Goal: Find specific page/section: Find specific page/section

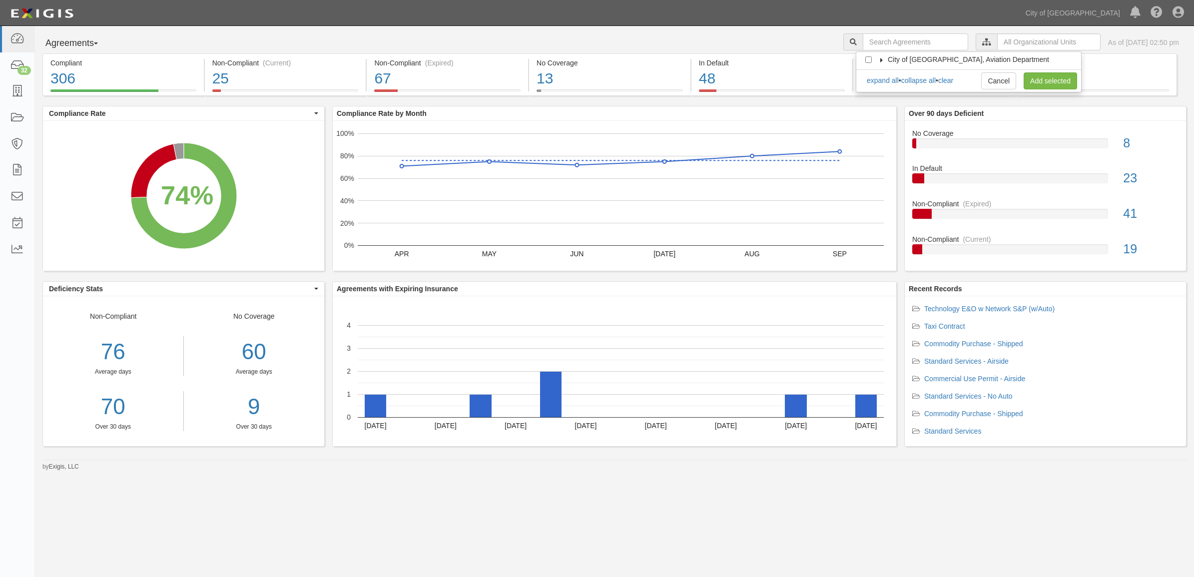
click at [884, 60] on icon at bounding box center [881, 60] width 7 height 4
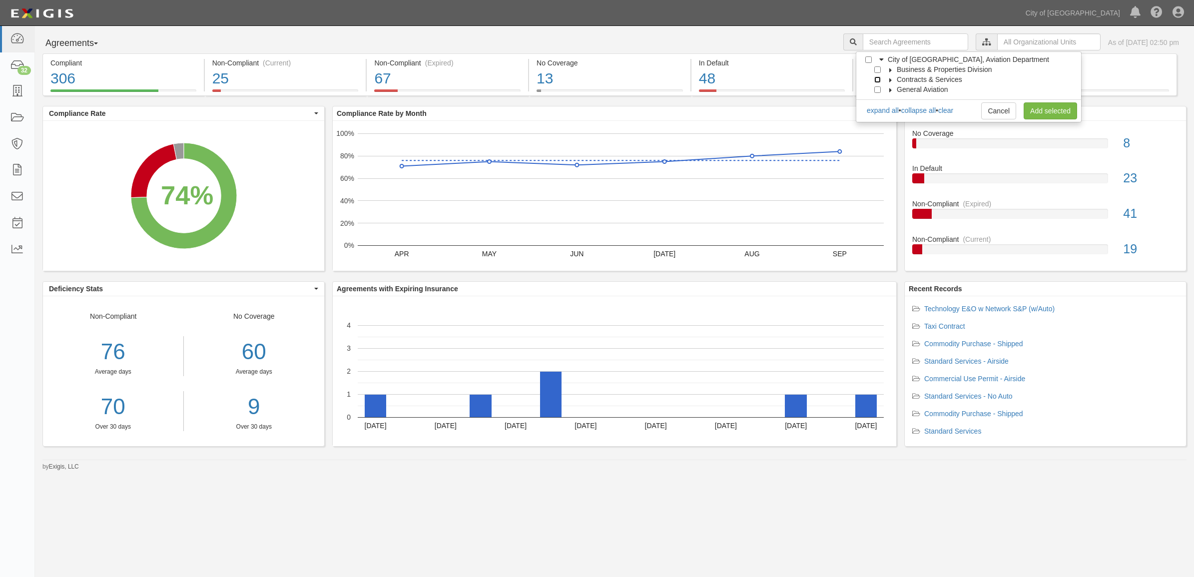
click at [875, 79] on input "Contracts & Services" at bounding box center [877, 79] width 6 height 6
checkbox input "true"
click at [1045, 113] on link "Add selected" at bounding box center [1049, 110] width 53 height 17
